Goal: Information Seeking & Learning: Learn about a topic

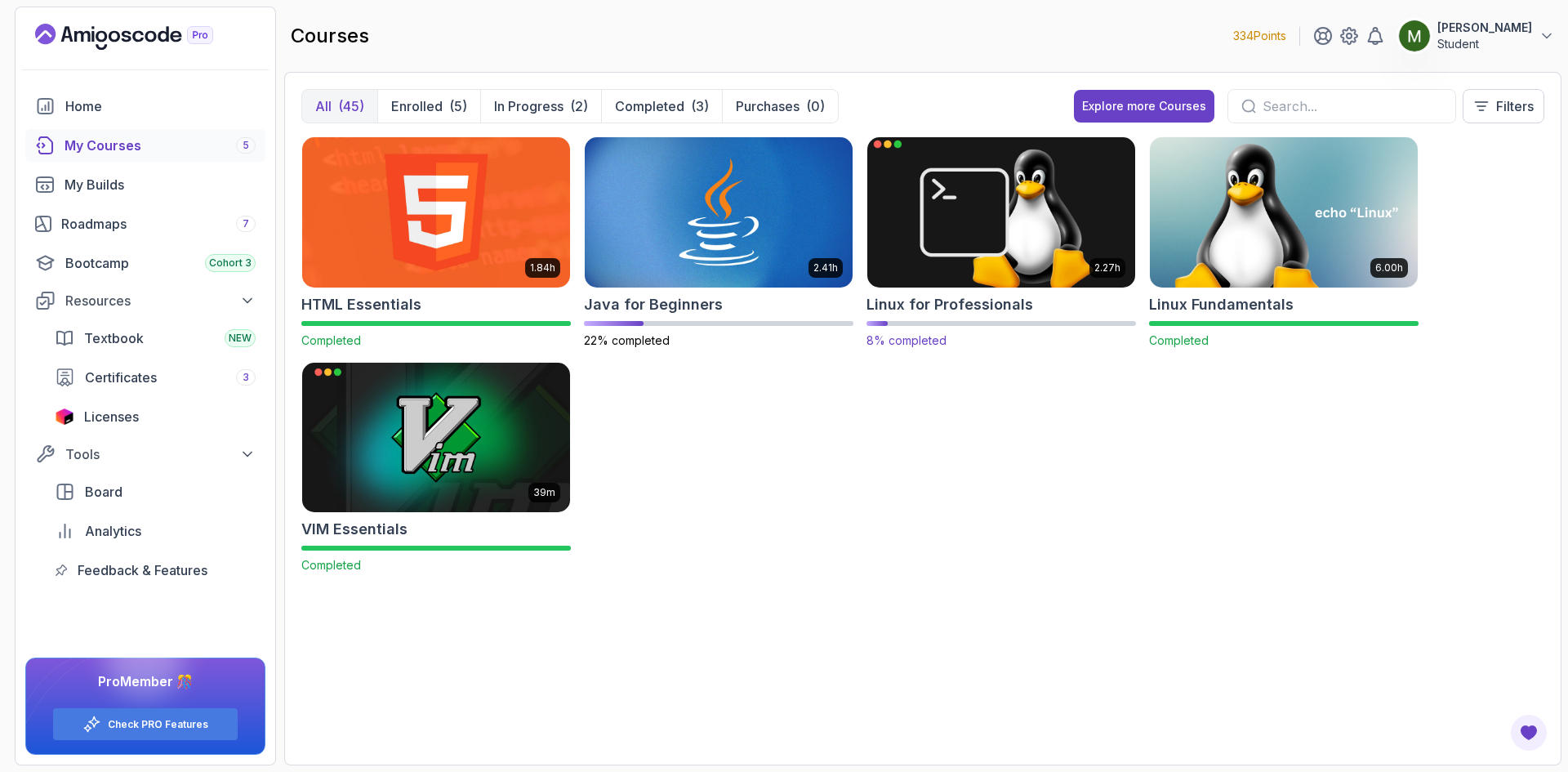
click at [1040, 231] on img at bounding box center [1001, 211] width 281 height 158
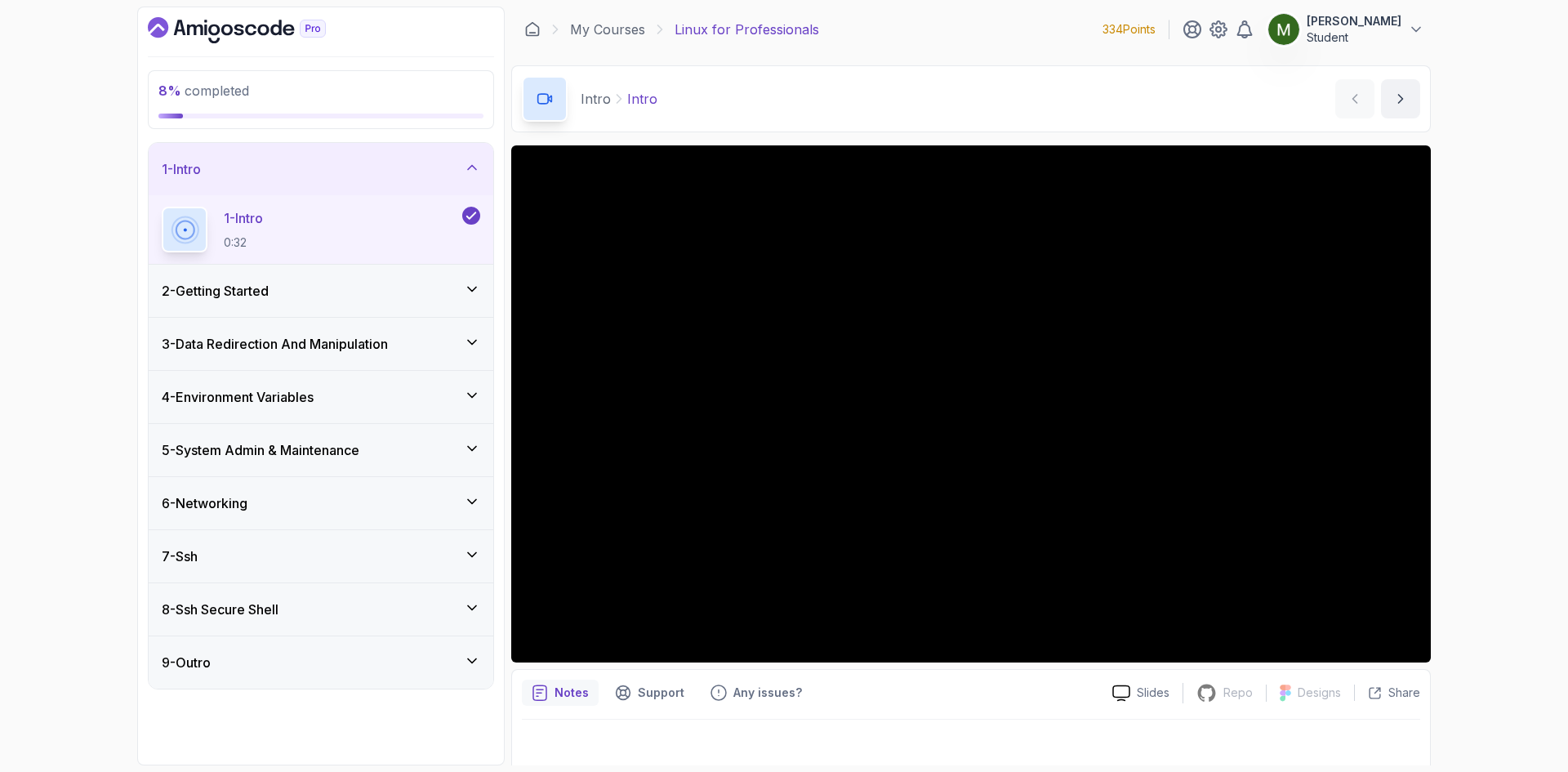
click at [356, 300] on div "2 - Getting Started" at bounding box center [321, 290] width 345 height 52
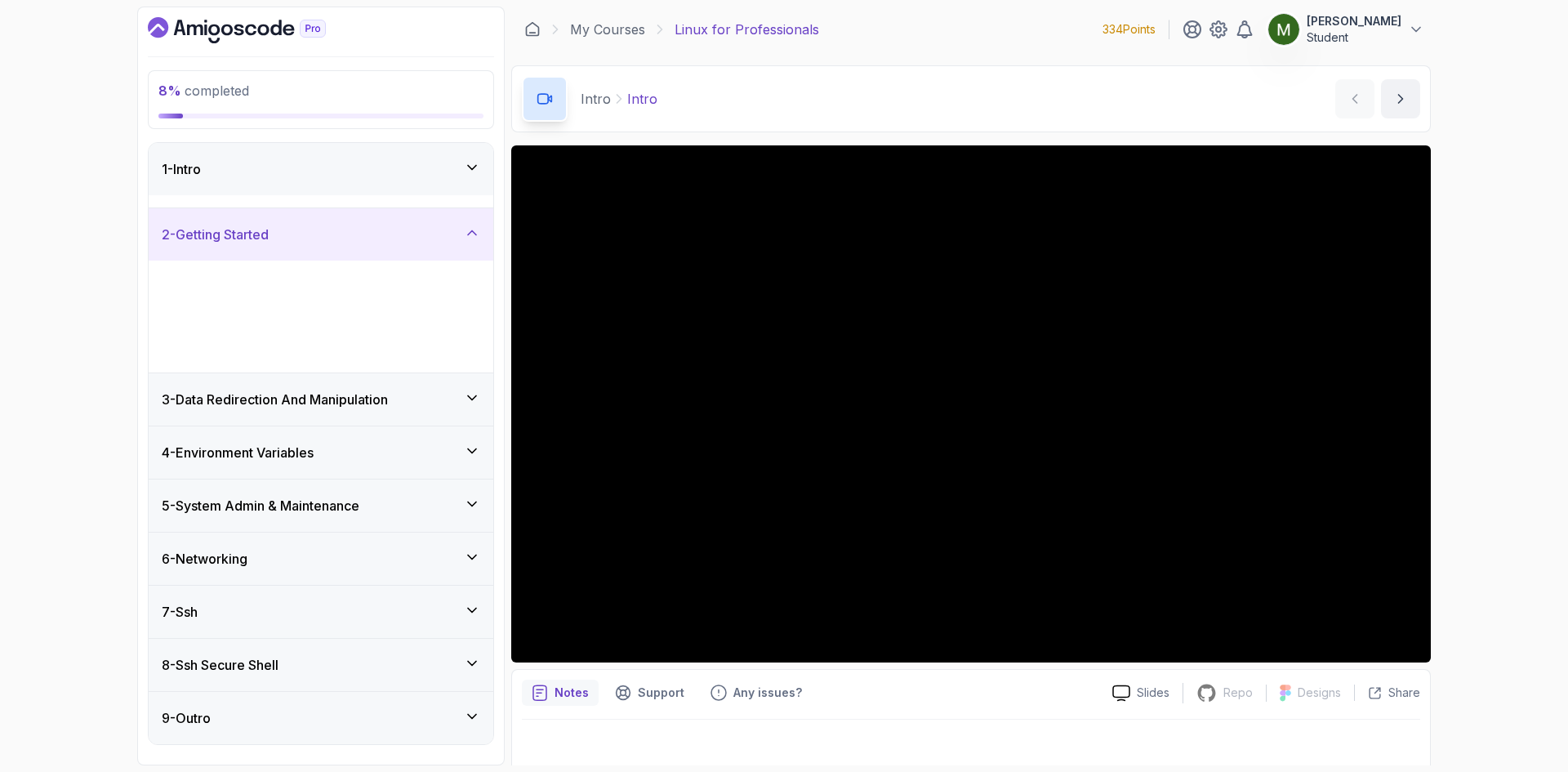
click at [356, 300] on div "1 - Course Intro Text" at bounding box center [321, 297] width 345 height 68
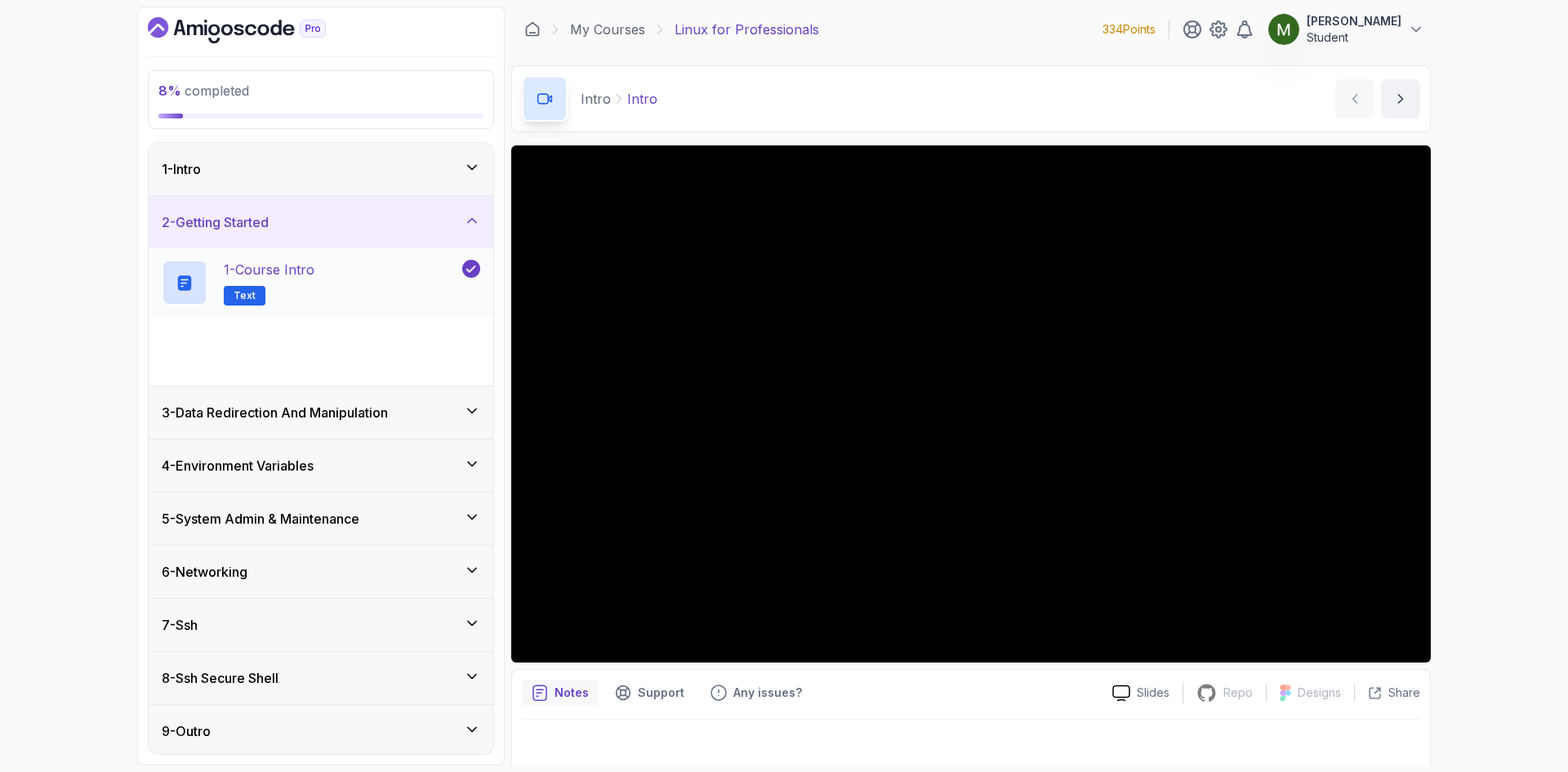
click at [356, 300] on div "1 - Course Intro Text" at bounding box center [310, 282] width 297 height 45
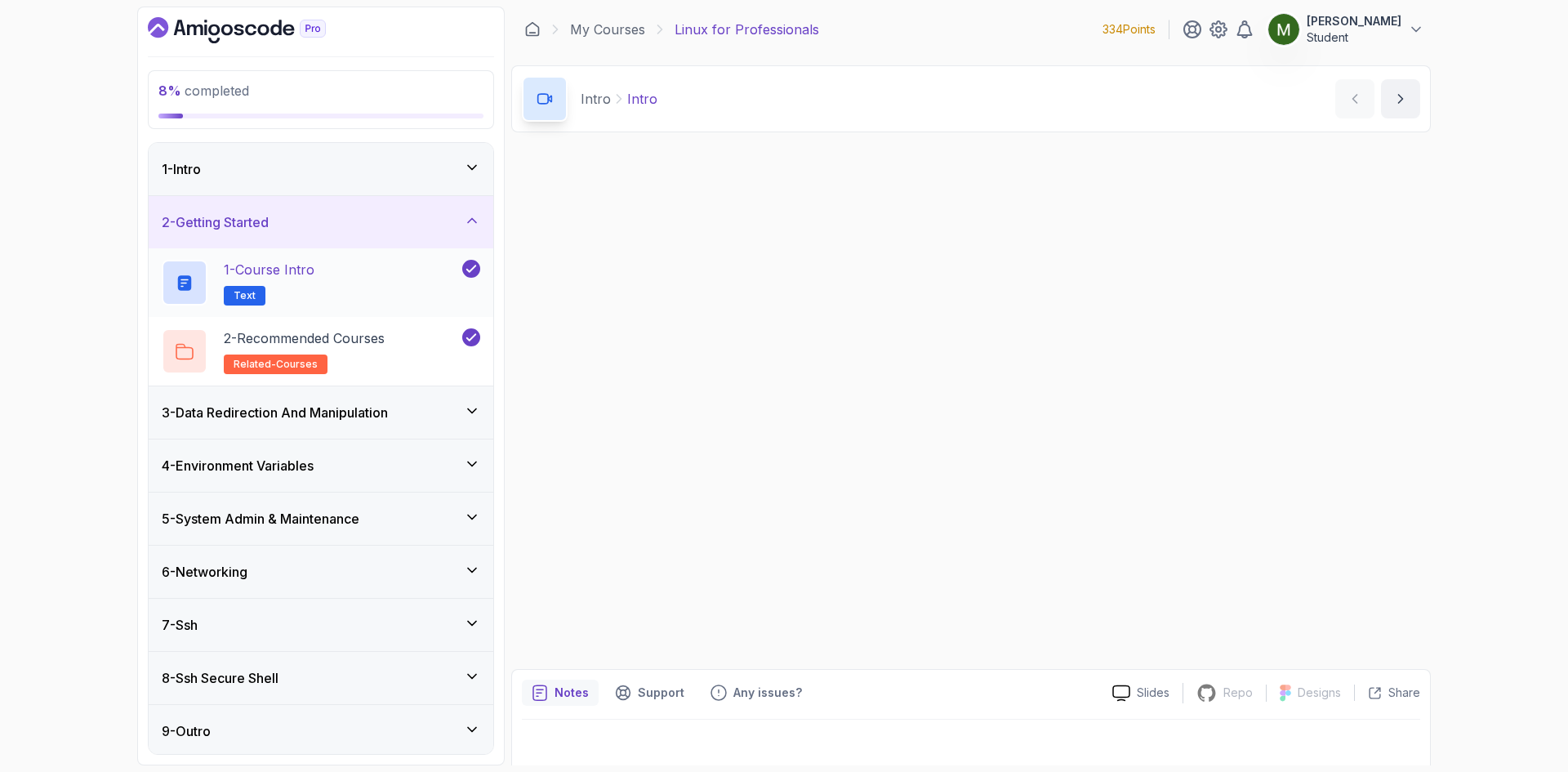
click at [356, 300] on div "1 - Course Intro Text" at bounding box center [310, 282] width 297 height 45
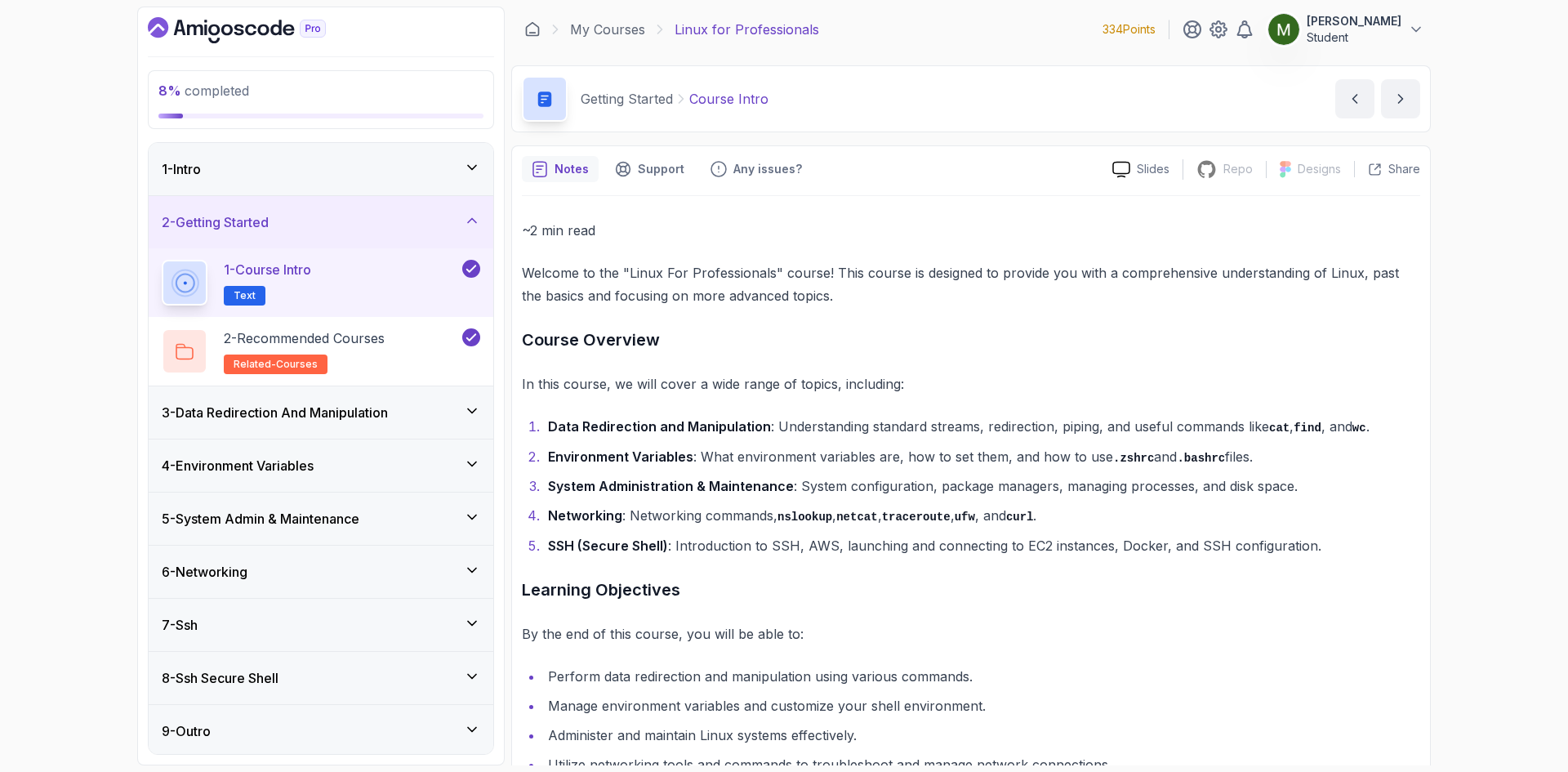
drag, startPoint x: 356, startPoint y: 300, endPoint x: 79, endPoint y: 247, distance: 282.0
click at [79, 247] on div "8 % completed 1 - Intro 2 - Getting Started 1 - Course Intro Text 2 - Recommend…" at bounding box center [784, 386] width 1568 height 772
click at [291, 440] on div "4 - Environment Variables" at bounding box center [321, 465] width 345 height 52
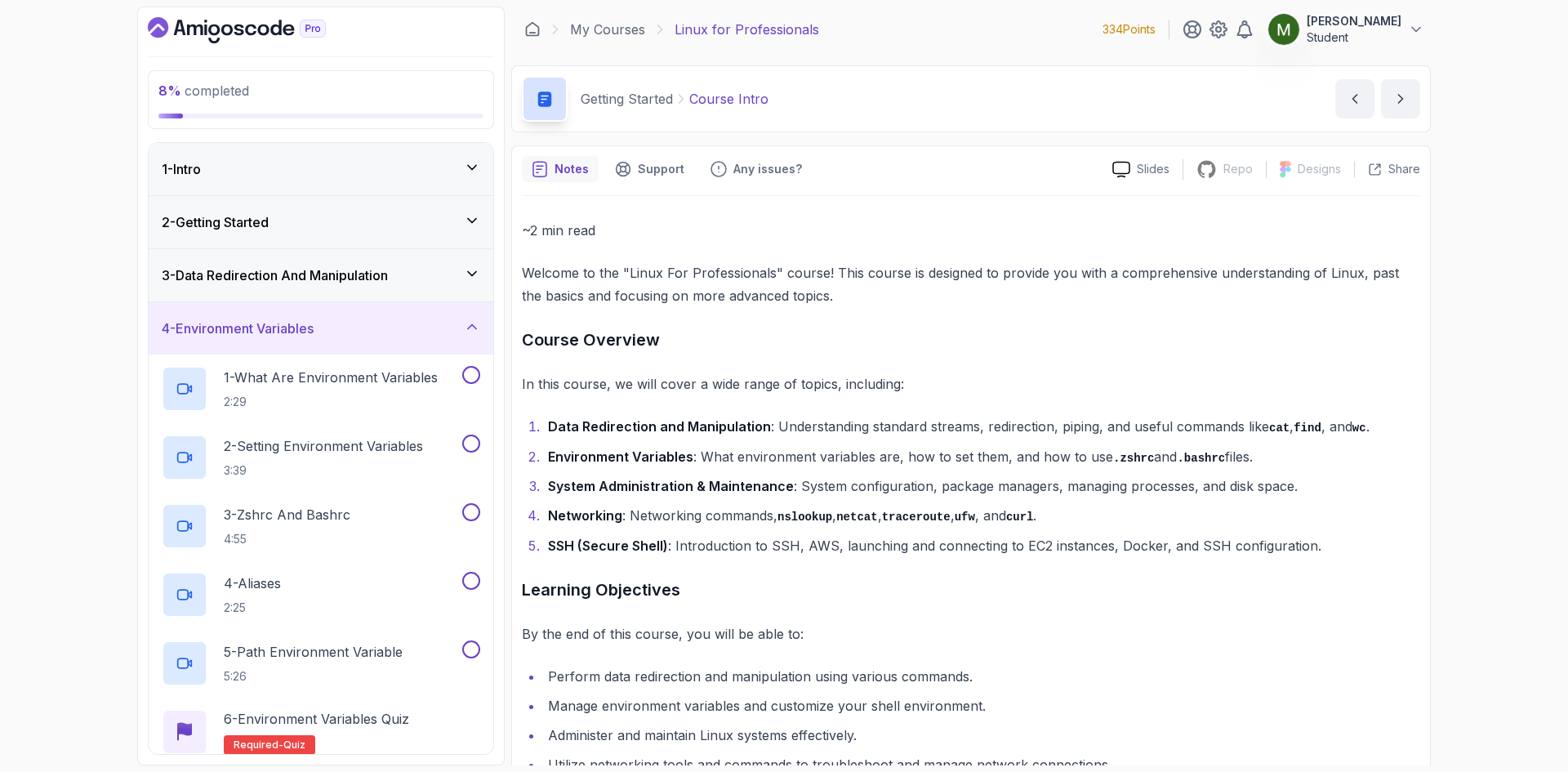
click at [308, 261] on div "3 - Data Redirection And Manipulation" at bounding box center [321, 275] width 345 height 52
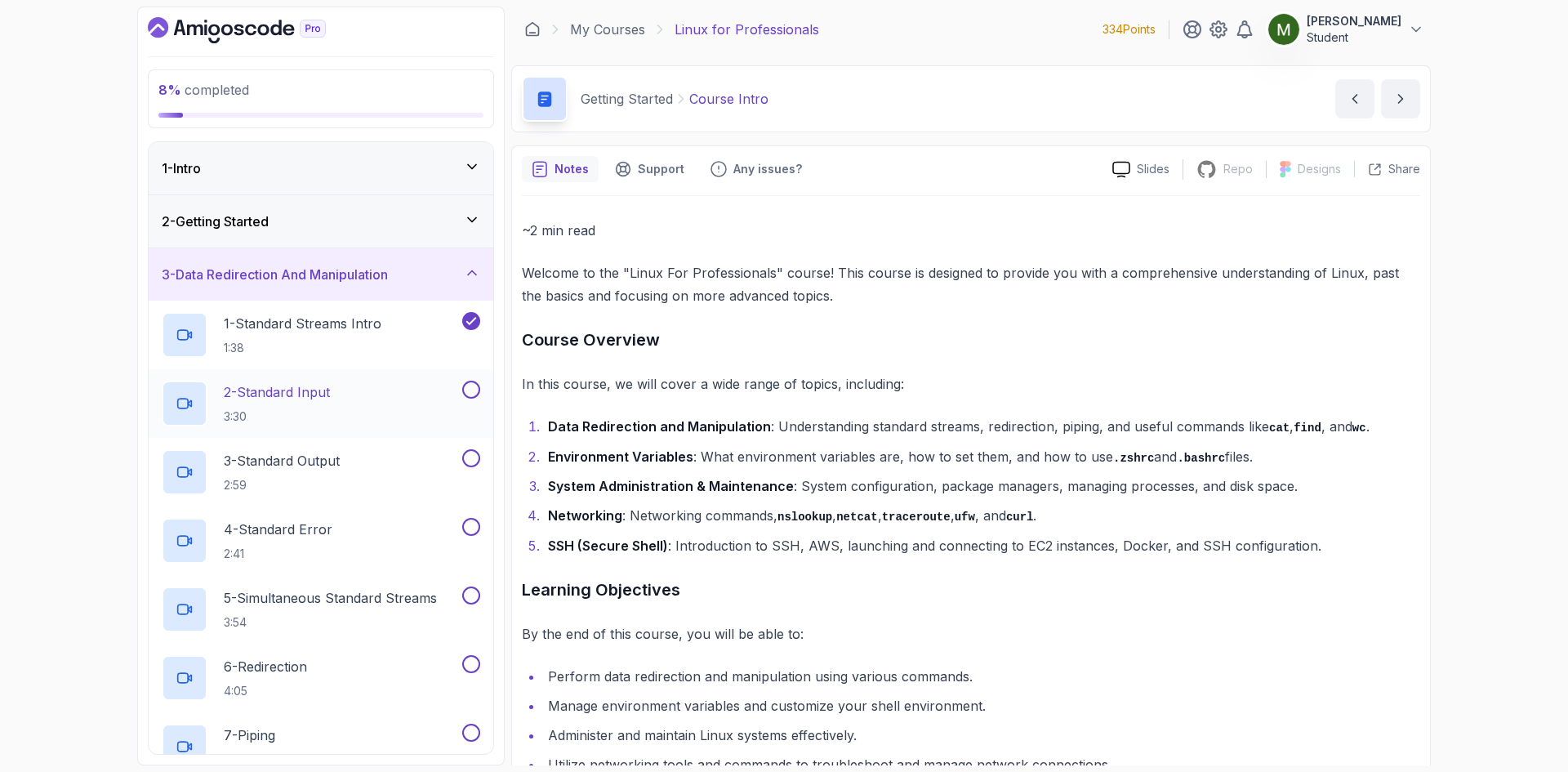
click at [365, 399] on div "2 - Standard Input 3:30" at bounding box center [310, 402] width 297 height 45
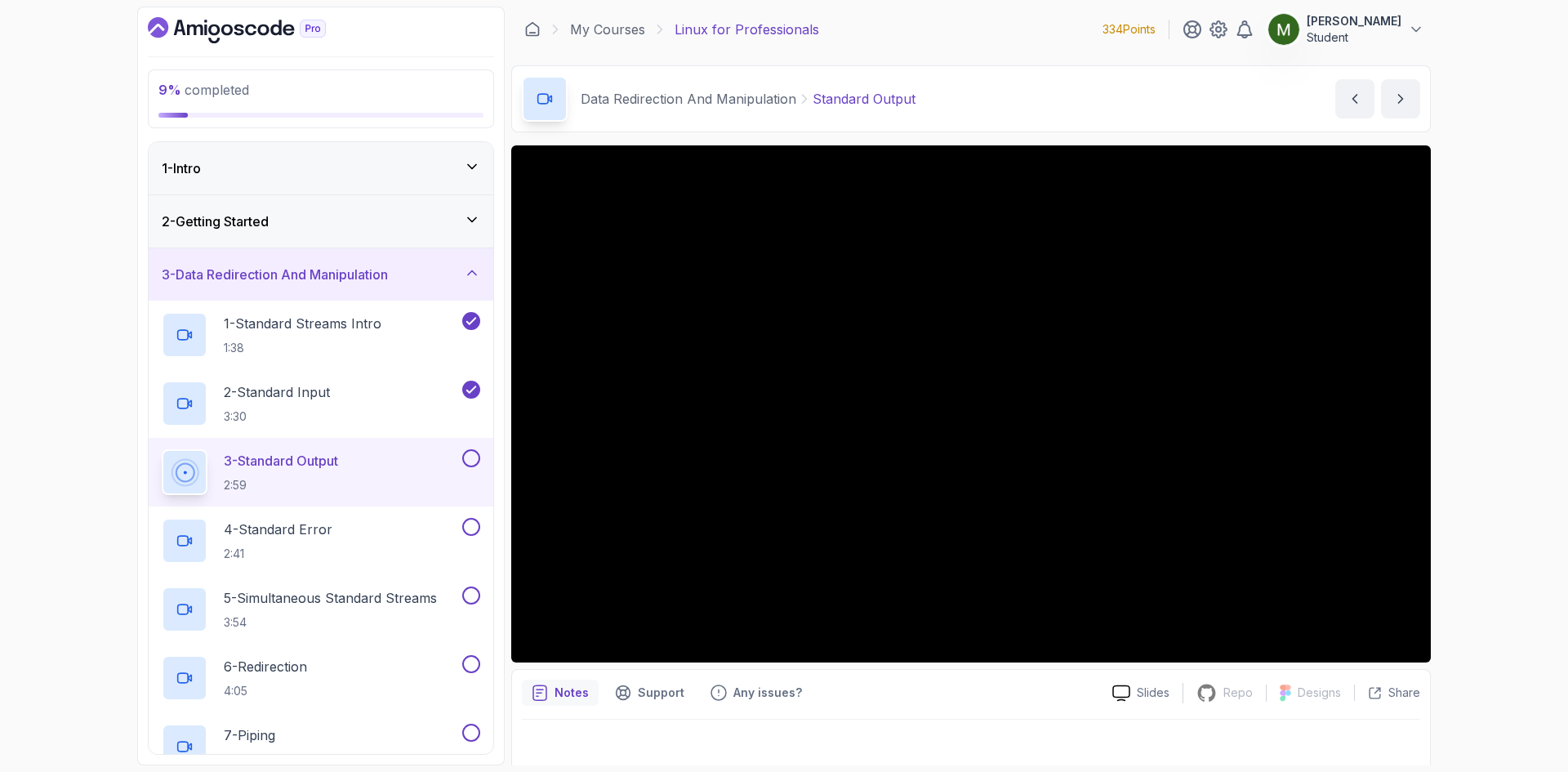
click at [630, 731] on div at bounding box center [971, 741] width 898 height 45
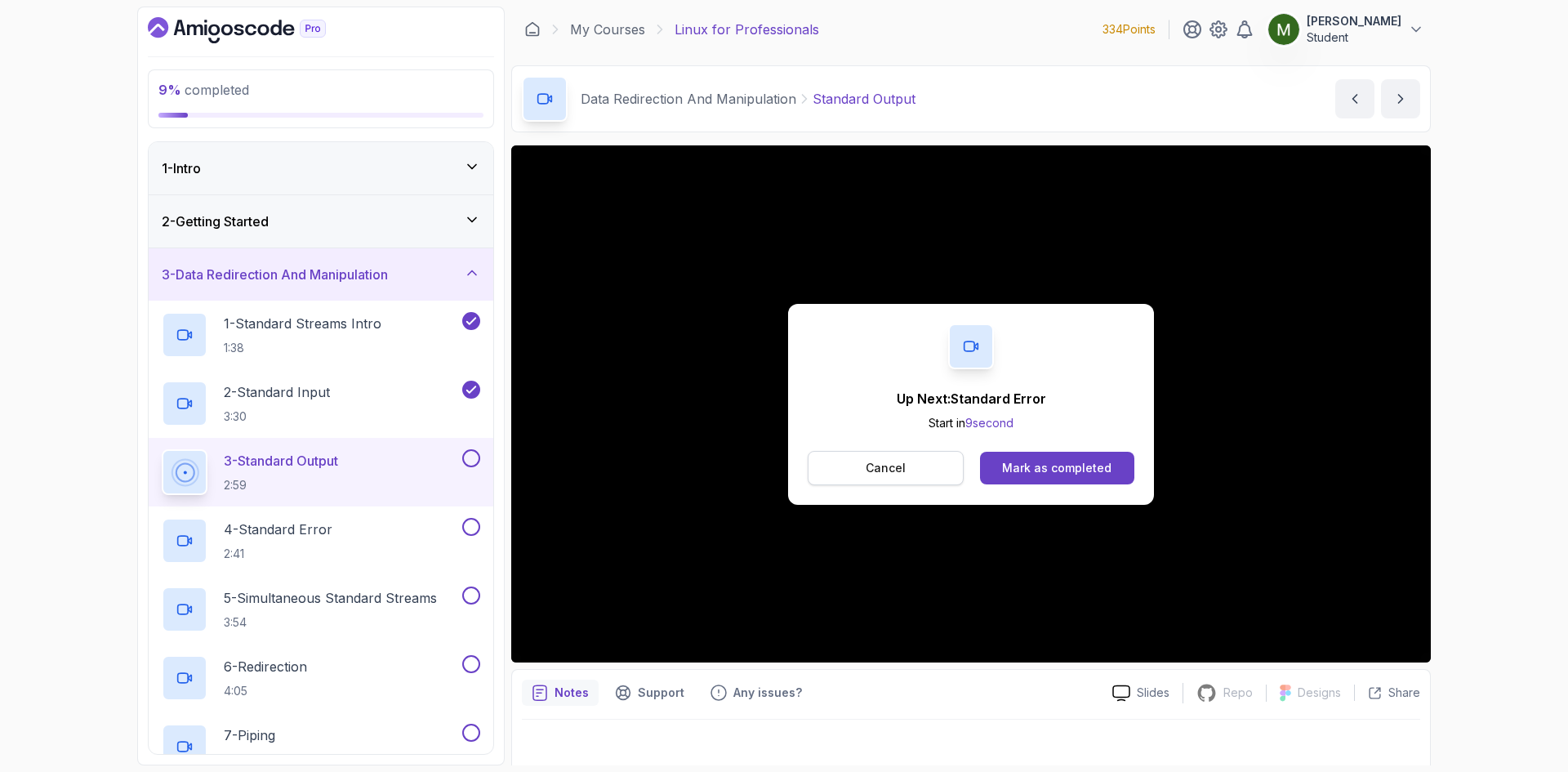
click at [899, 464] on p "Cancel" at bounding box center [886, 468] width 40 height 16
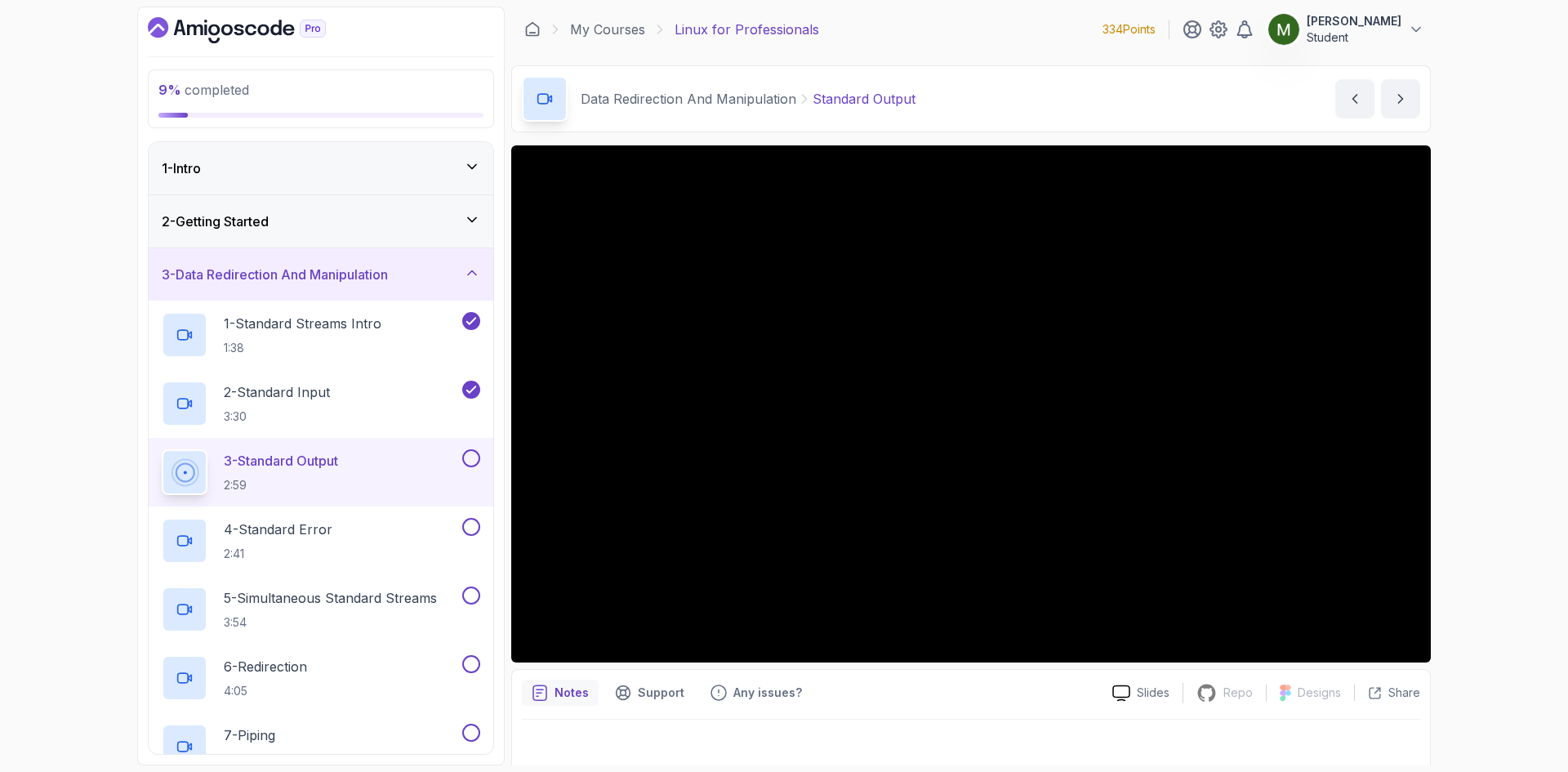
click at [470, 459] on button at bounding box center [471, 459] width 18 height 18
click at [421, 533] on div "4 - Standard Error 2:41" at bounding box center [310, 540] width 297 height 45
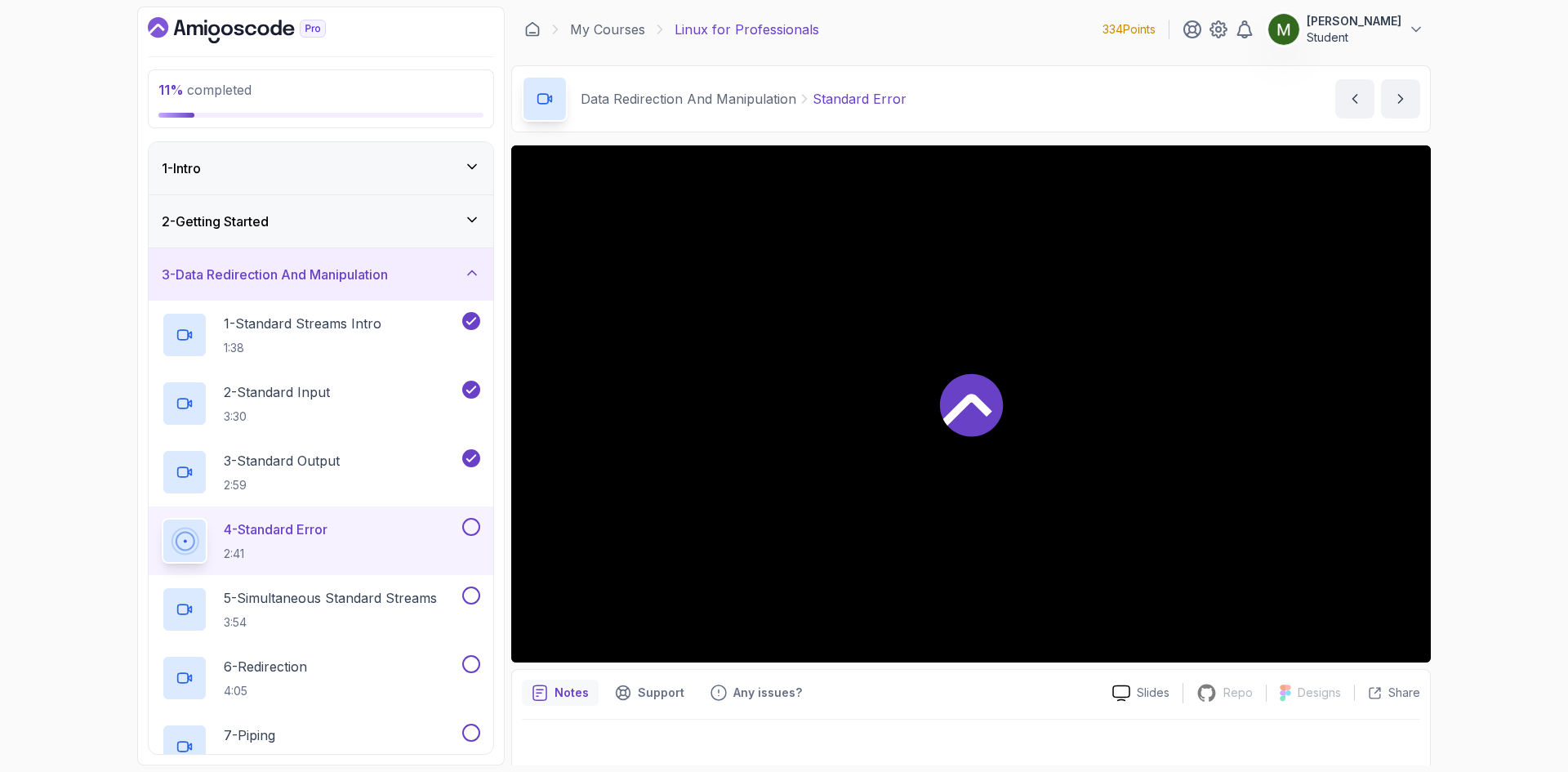
click at [925, 427] on div at bounding box center [971, 403] width 920 height 517
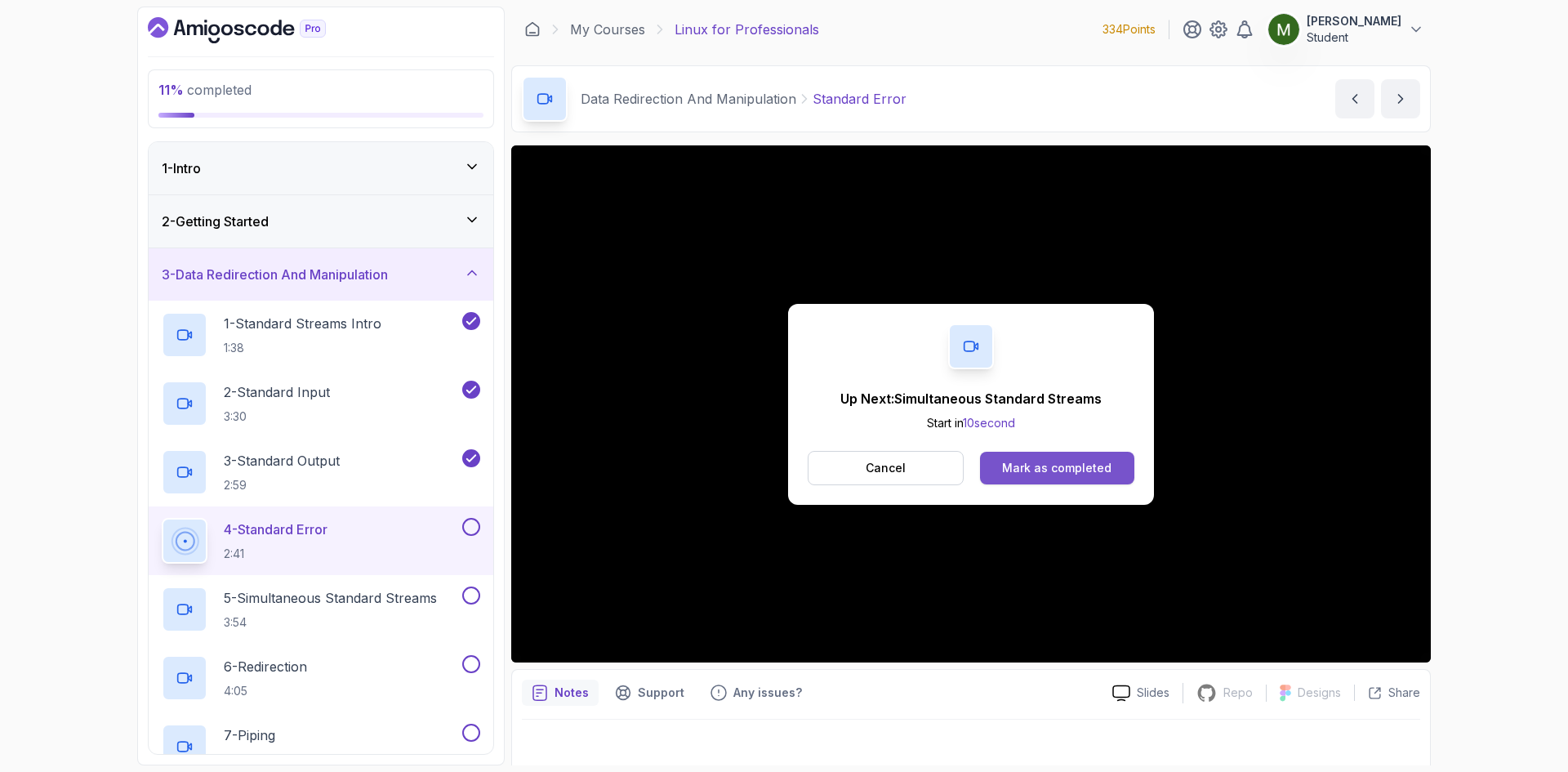
click at [1062, 455] on button "Mark as completed" at bounding box center [1057, 468] width 154 height 33
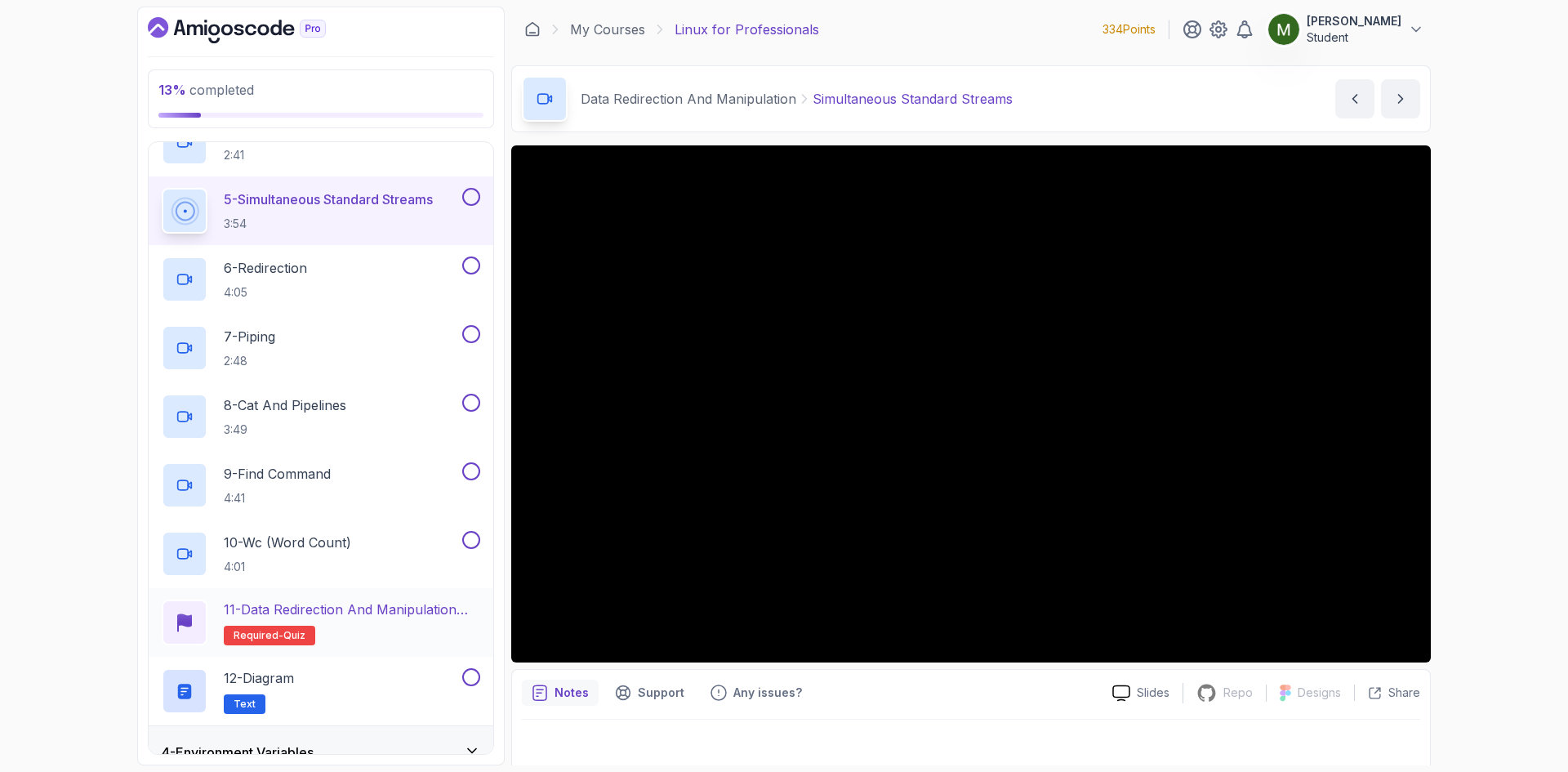
scroll to position [544, 0]
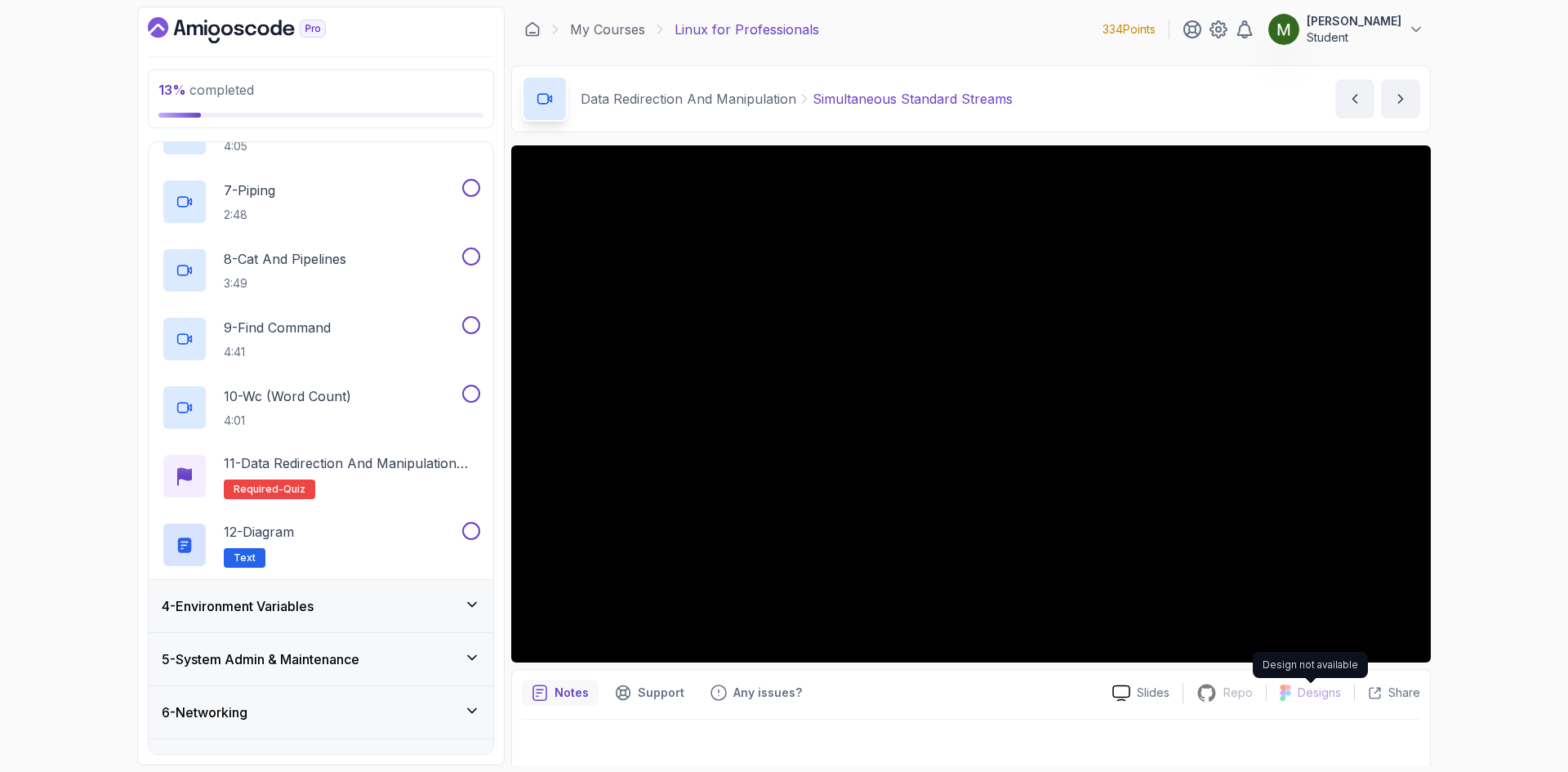
click at [1291, 701] on icon at bounding box center [1286, 693] width 12 height 17
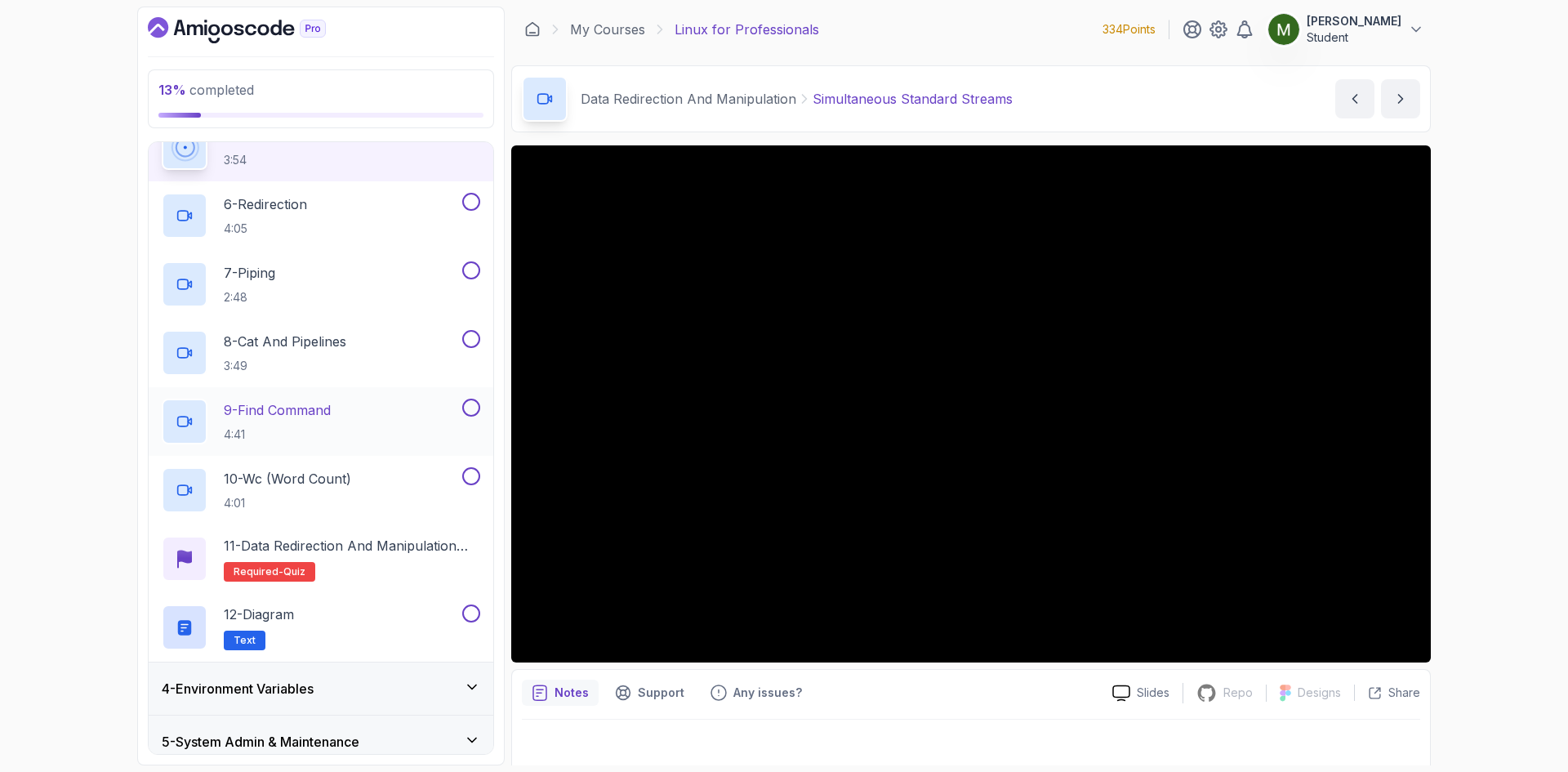
scroll to position [408, 0]
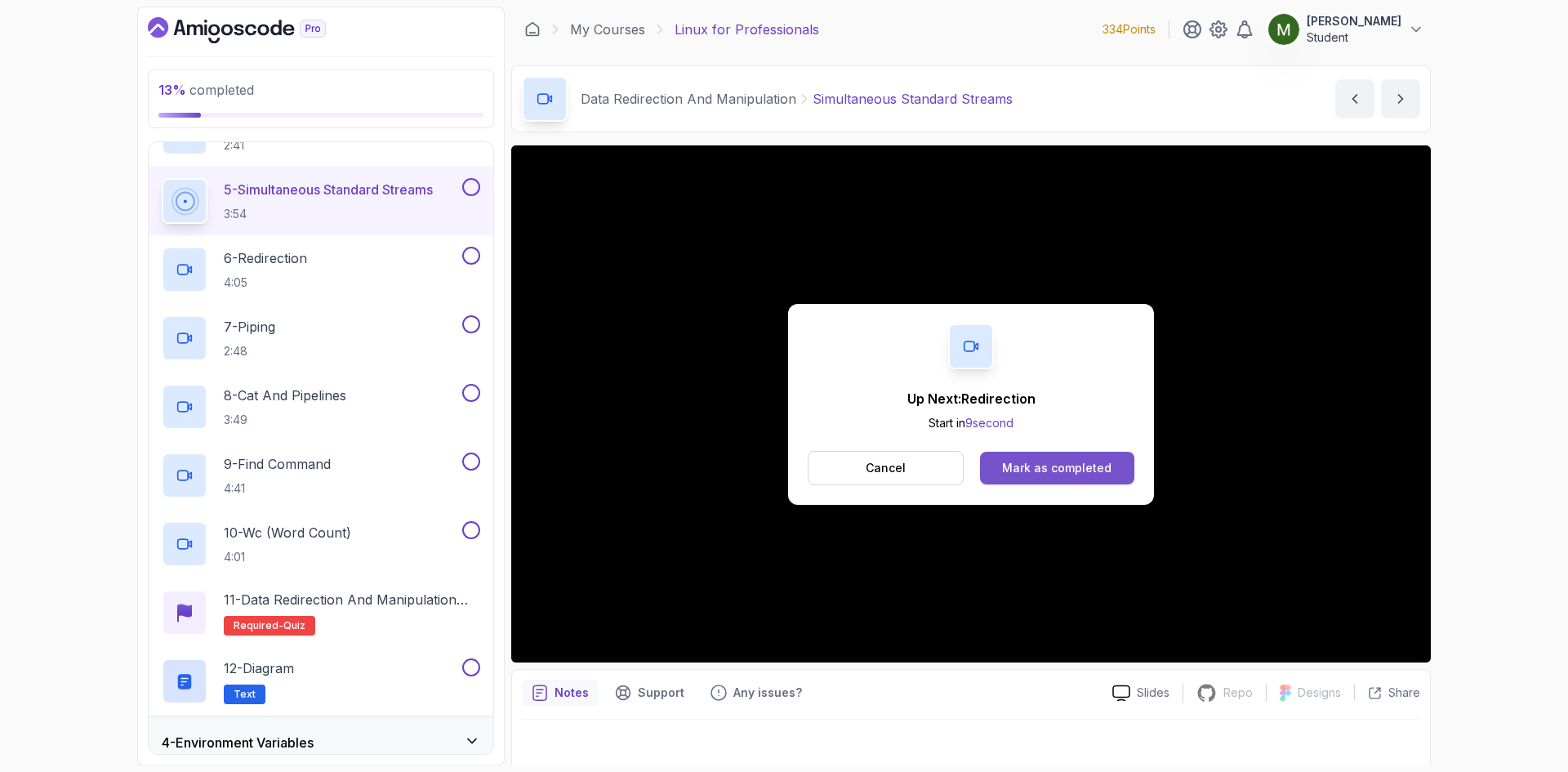
click at [1054, 464] on div "Mark as completed" at bounding box center [1057, 468] width 110 height 16
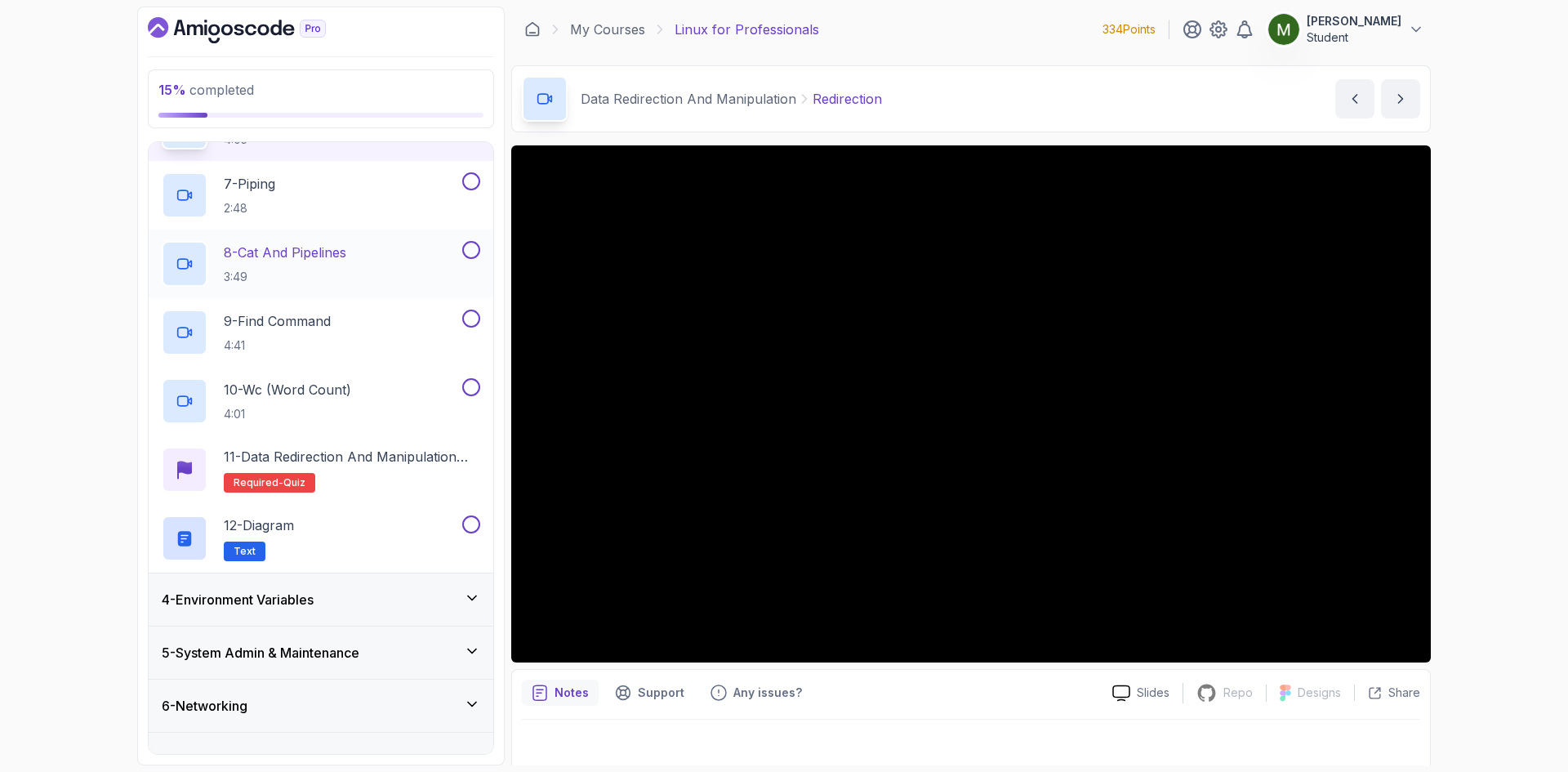
scroll to position [417, 0]
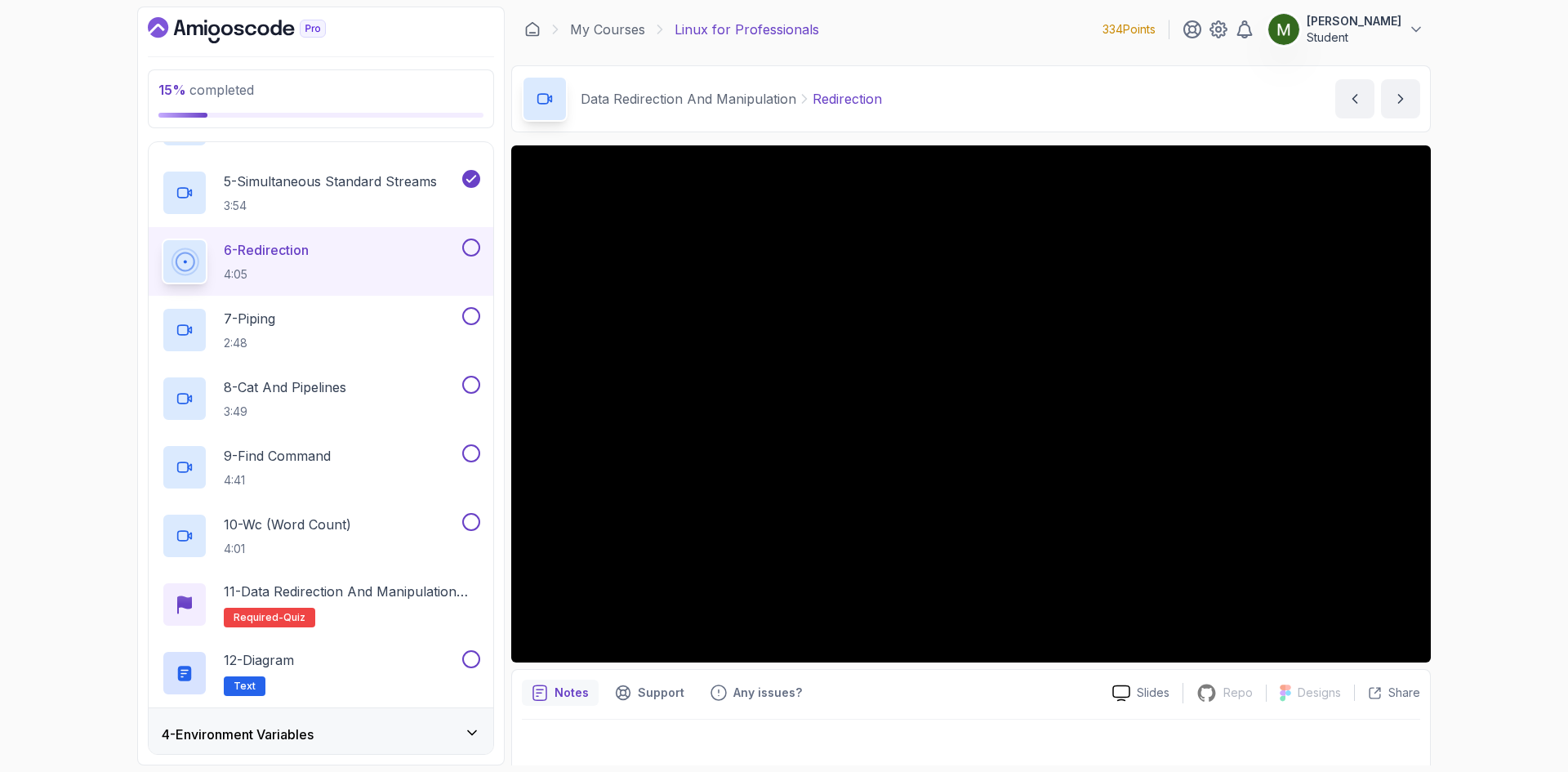
click at [478, 245] on button at bounding box center [471, 247] width 18 height 18
click at [385, 308] on div "7 - Piping 2:48" at bounding box center [310, 329] width 297 height 45
